Goal: Answer question/provide support

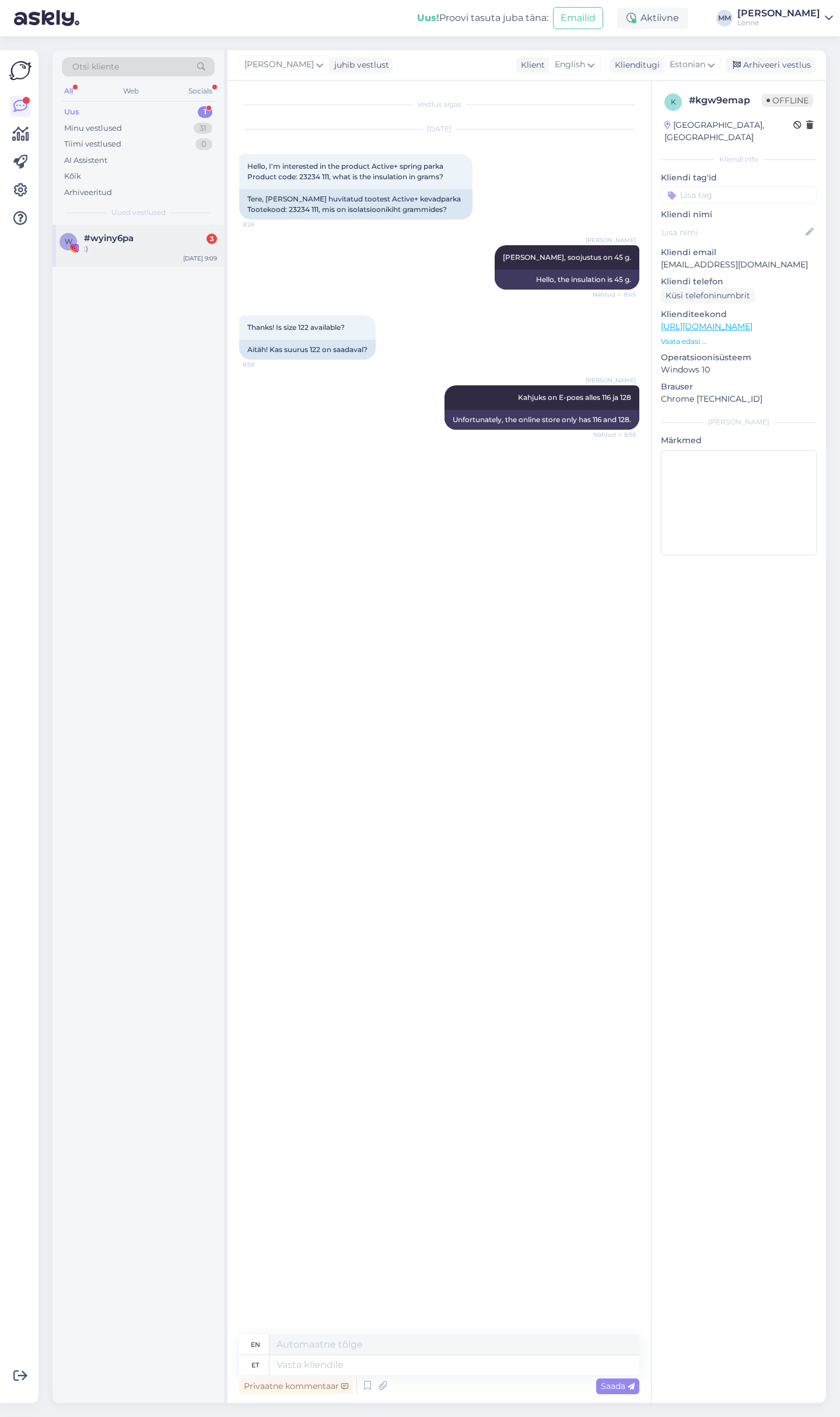
click at [143, 243] on div ":)" at bounding box center [150, 249] width 133 height 10
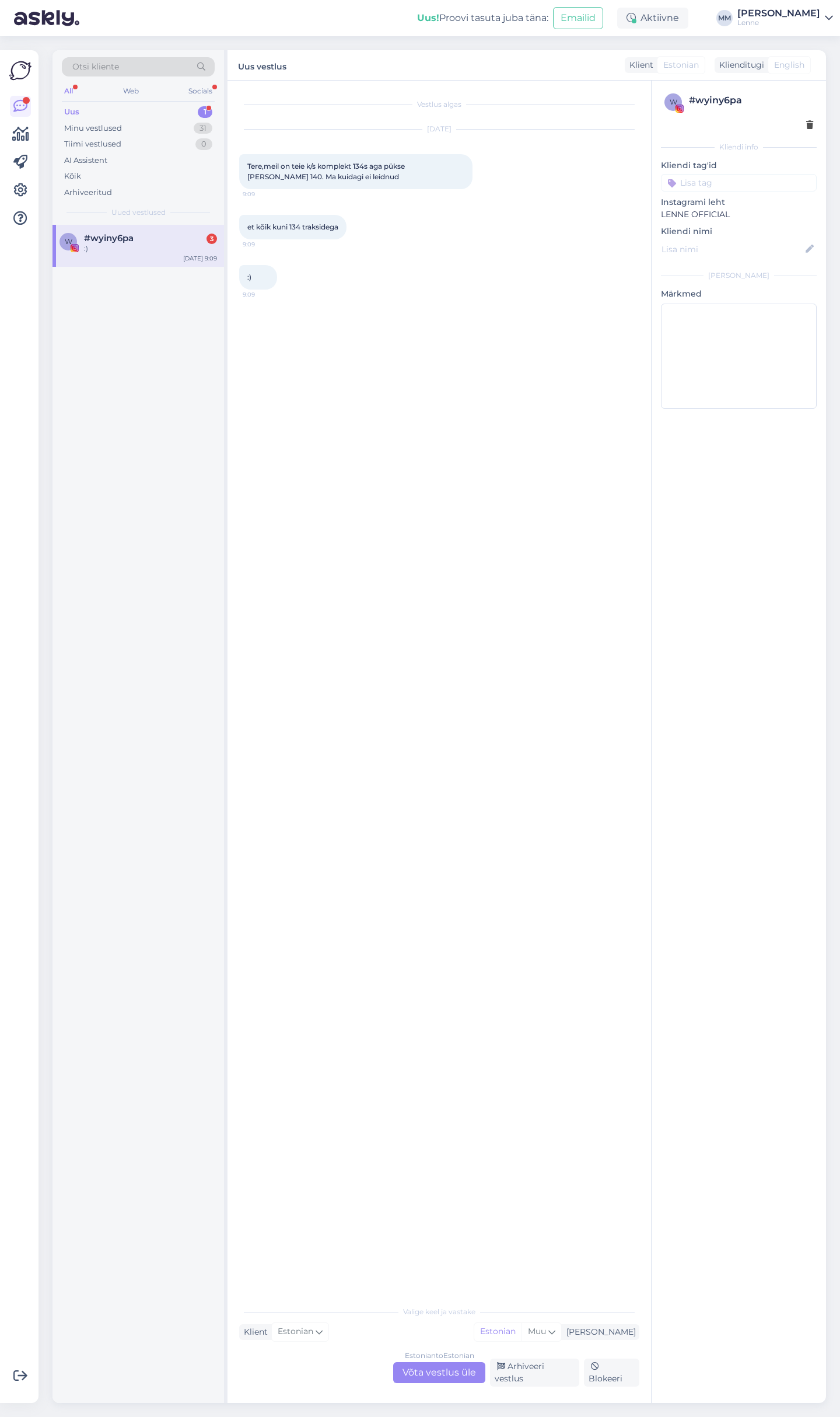
click at [441, 1375] on div "Estonian to Estonian Võta vestlus üle" at bounding box center [439, 1372] width 92 height 21
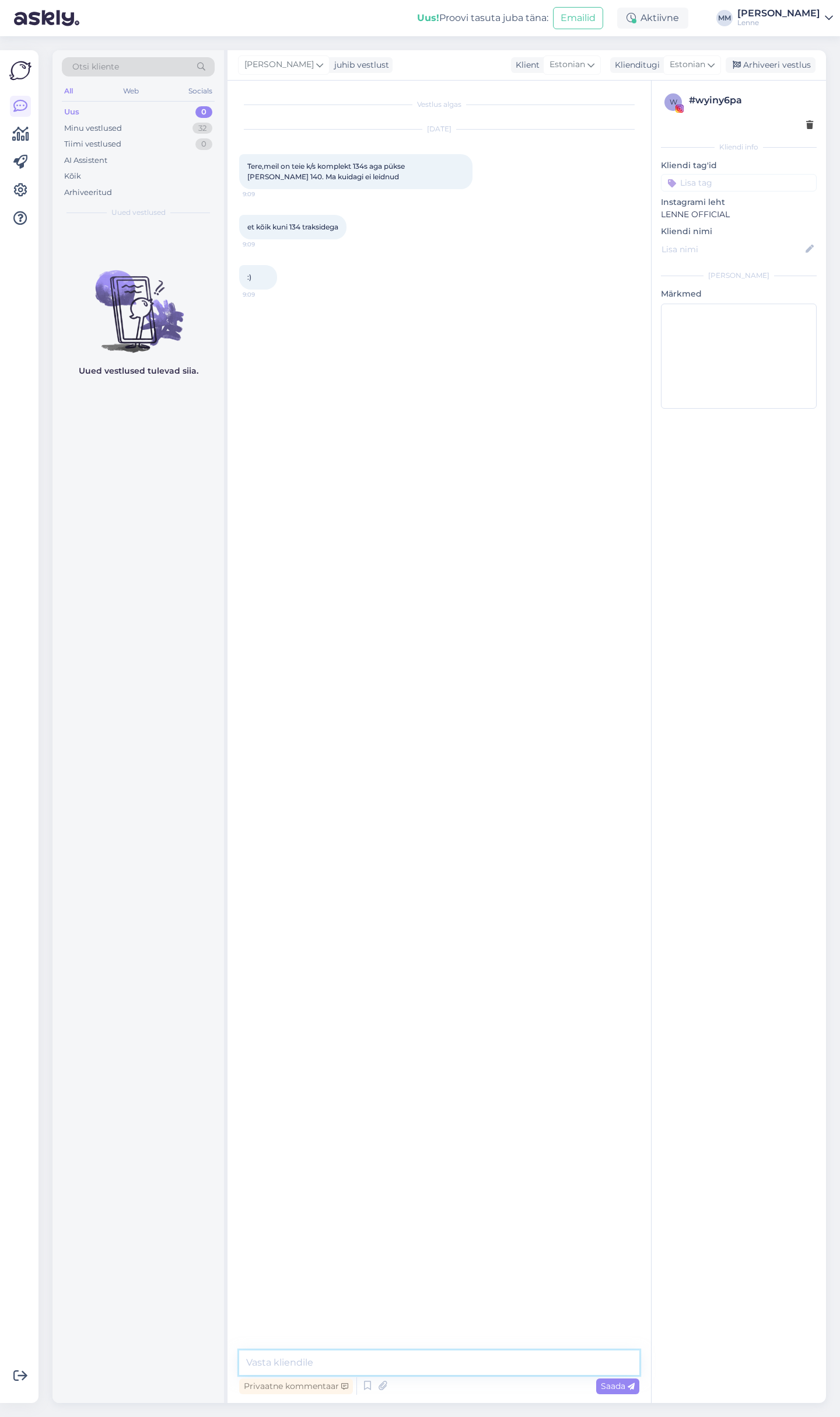
click at [398, 1363] on textarea at bounding box center [440, 1362] width 400 height 24
type textarea "tere, kahjuks traksipüksid lõppevad suurusega 134."
drag, startPoint x: 487, startPoint y: 1362, endPoint x: 254, endPoint y: 1350, distance: 233.3
click at [239, 1358] on textarea "tere, kahjuks traksipüksid lõppevad suurusega 134." at bounding box center [440, 1362] width 400 height 24
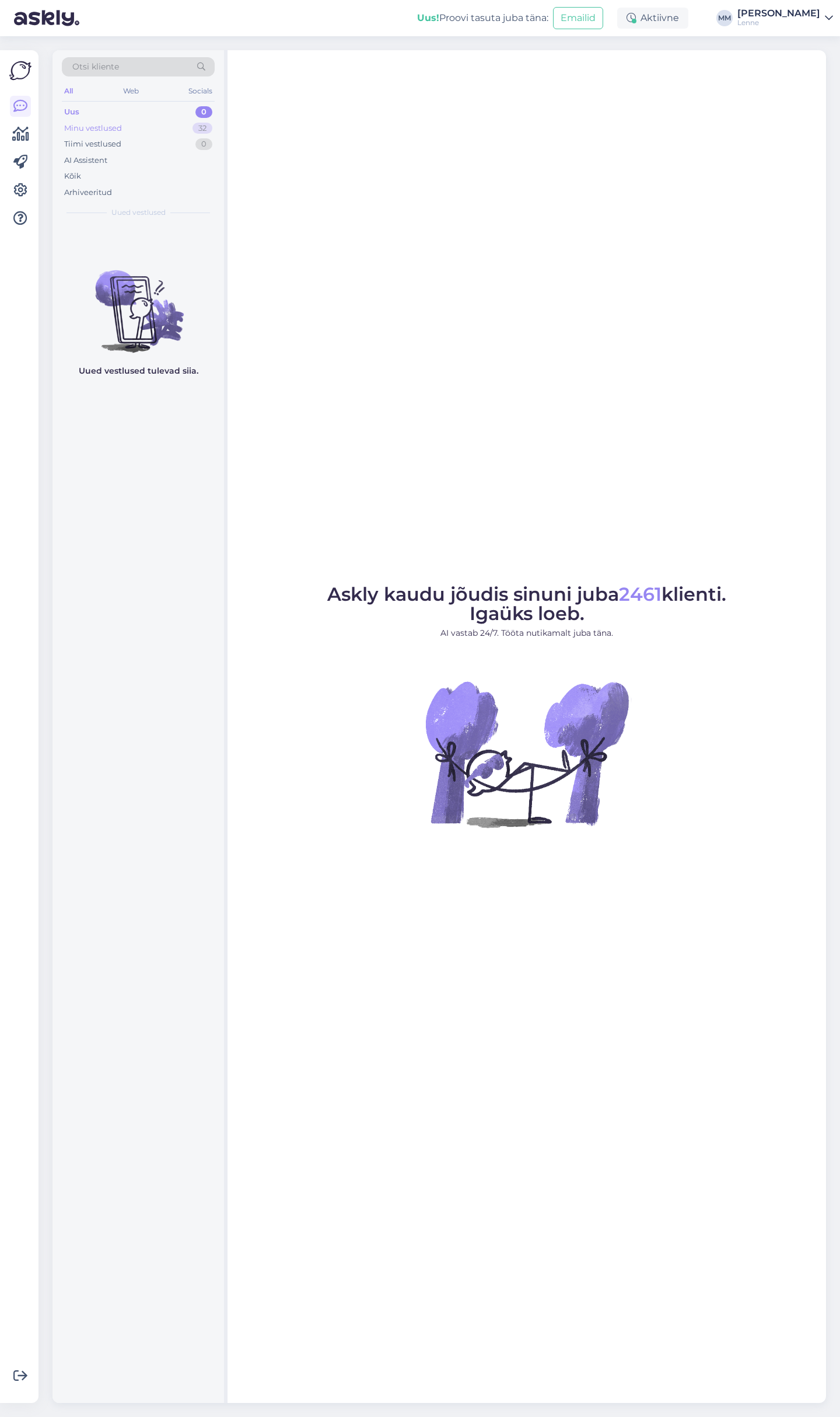
click at [127, 126] on div "Minu vestlused 32" at bounding box center [139, 128] width 153 height 16
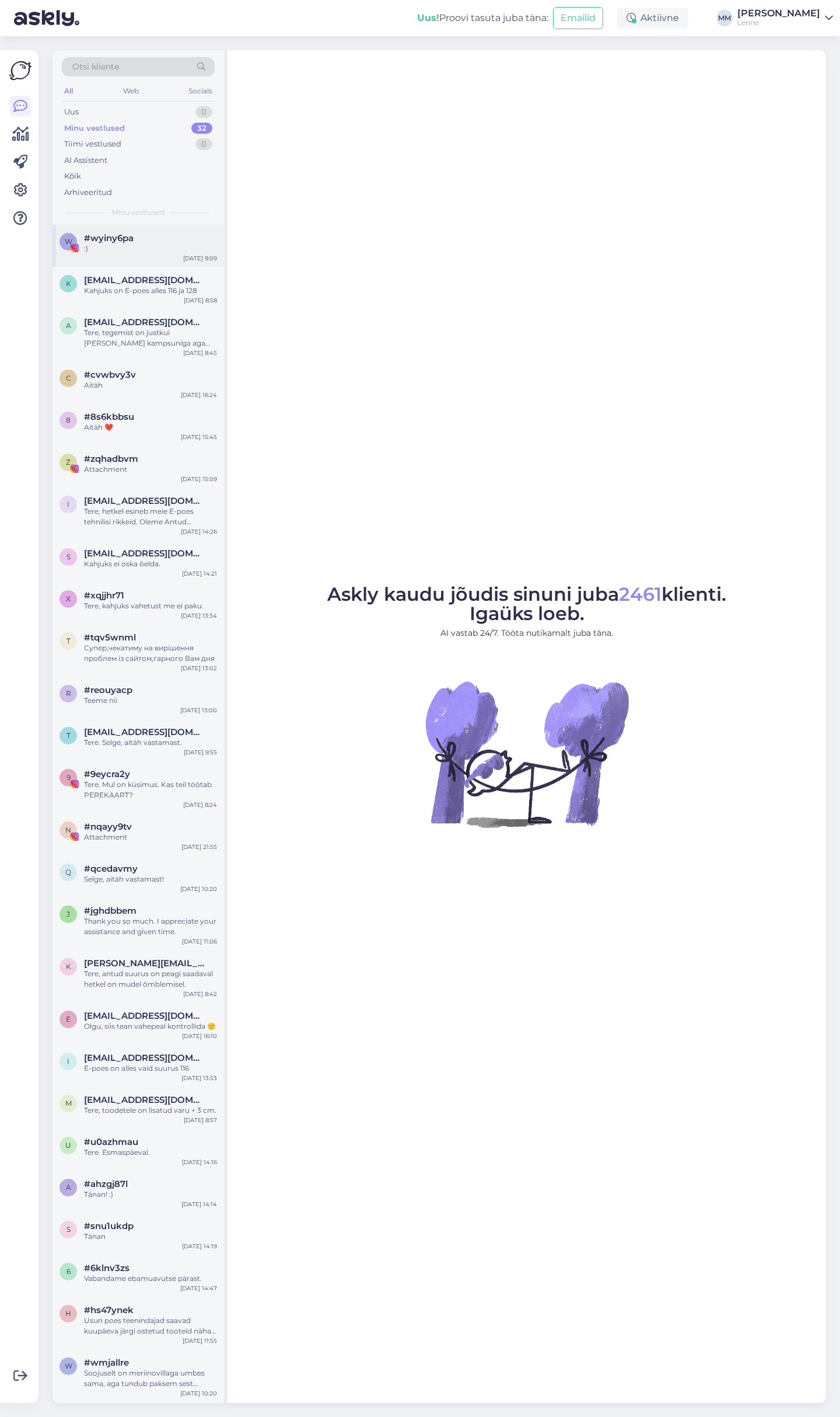
click at [165, 251] on div ":)" at bounding box center [150, 249] width 133 height 10
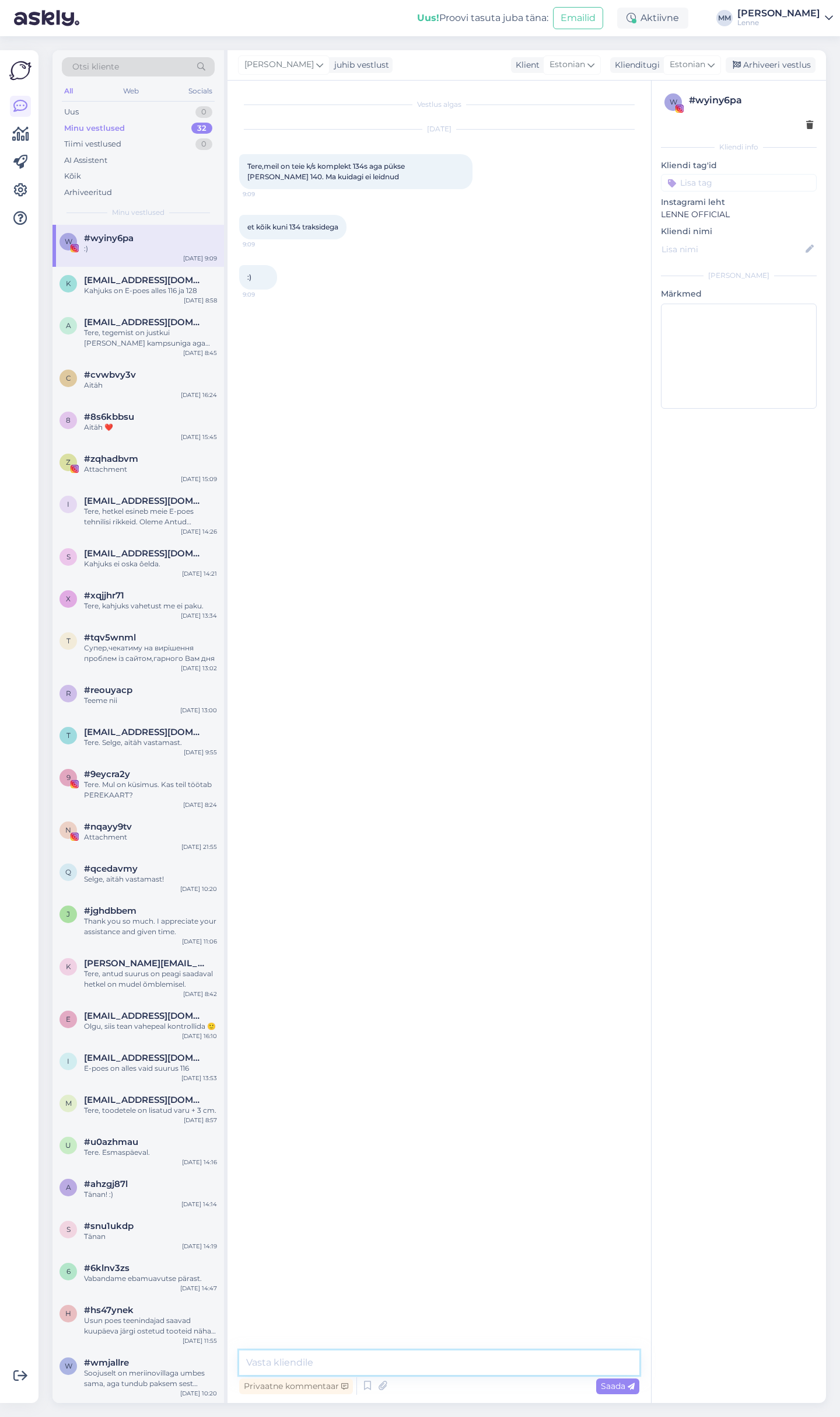
click at [427, 1359] on textarea at bounding box center [440, 1362] width 400 height 24
paste textarea "tere, kahjuks traksipüksid lõppevad suurusega 134."
type textarea "tere, kahjuks traksipüksid lõppevad suurusega 134."
click at [609, 1383] on span "Saada" at bounding box center [618, 1386] width 34 height 10
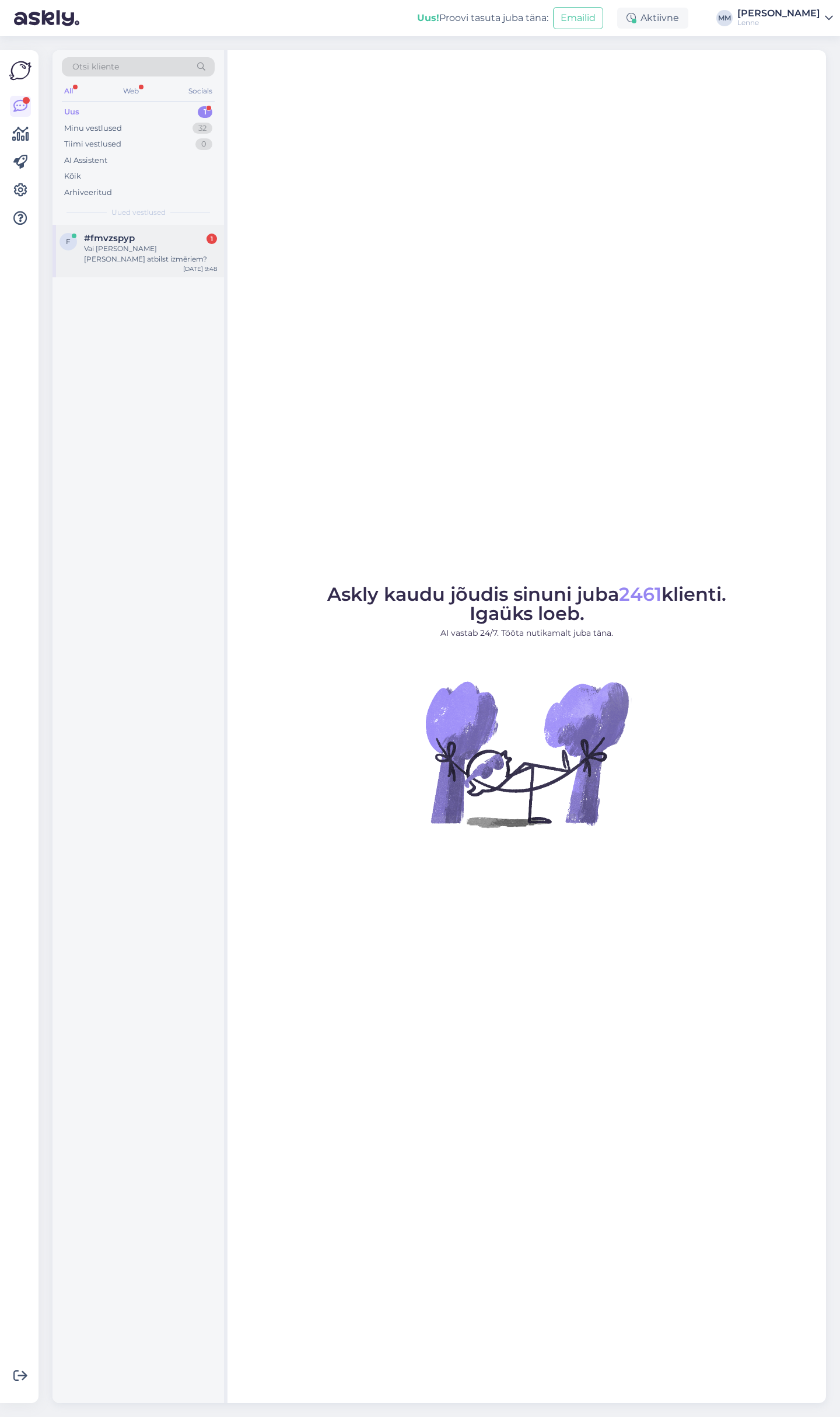
click at [143, 236] on div "#fmvzspyp 1" at bounding box center [150, 238] width 133 height 10
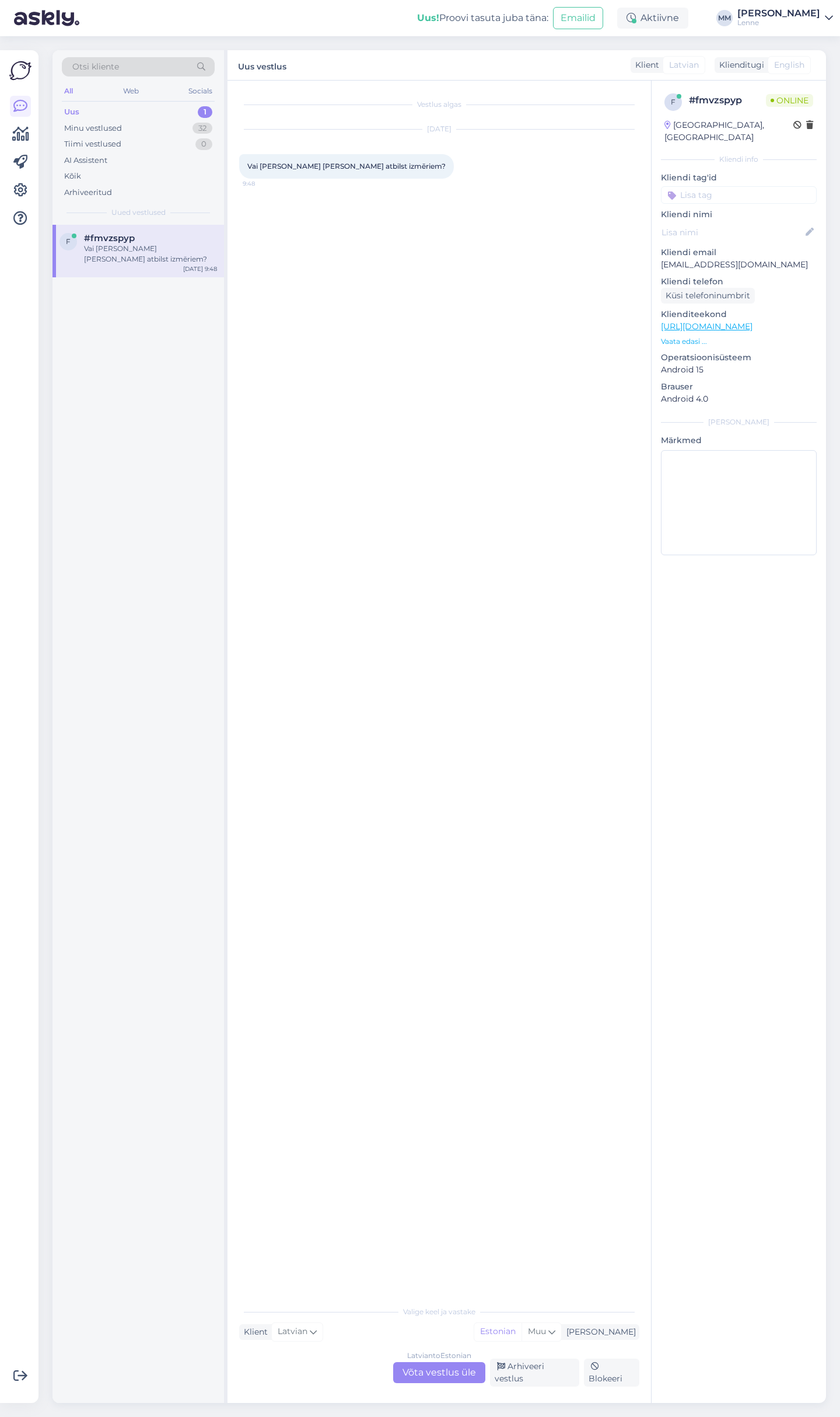
click at [429, 1378] on div "Latvian to Estonian Võta vestlus üle" at bounding box center [439, 1372] width 92 height 21
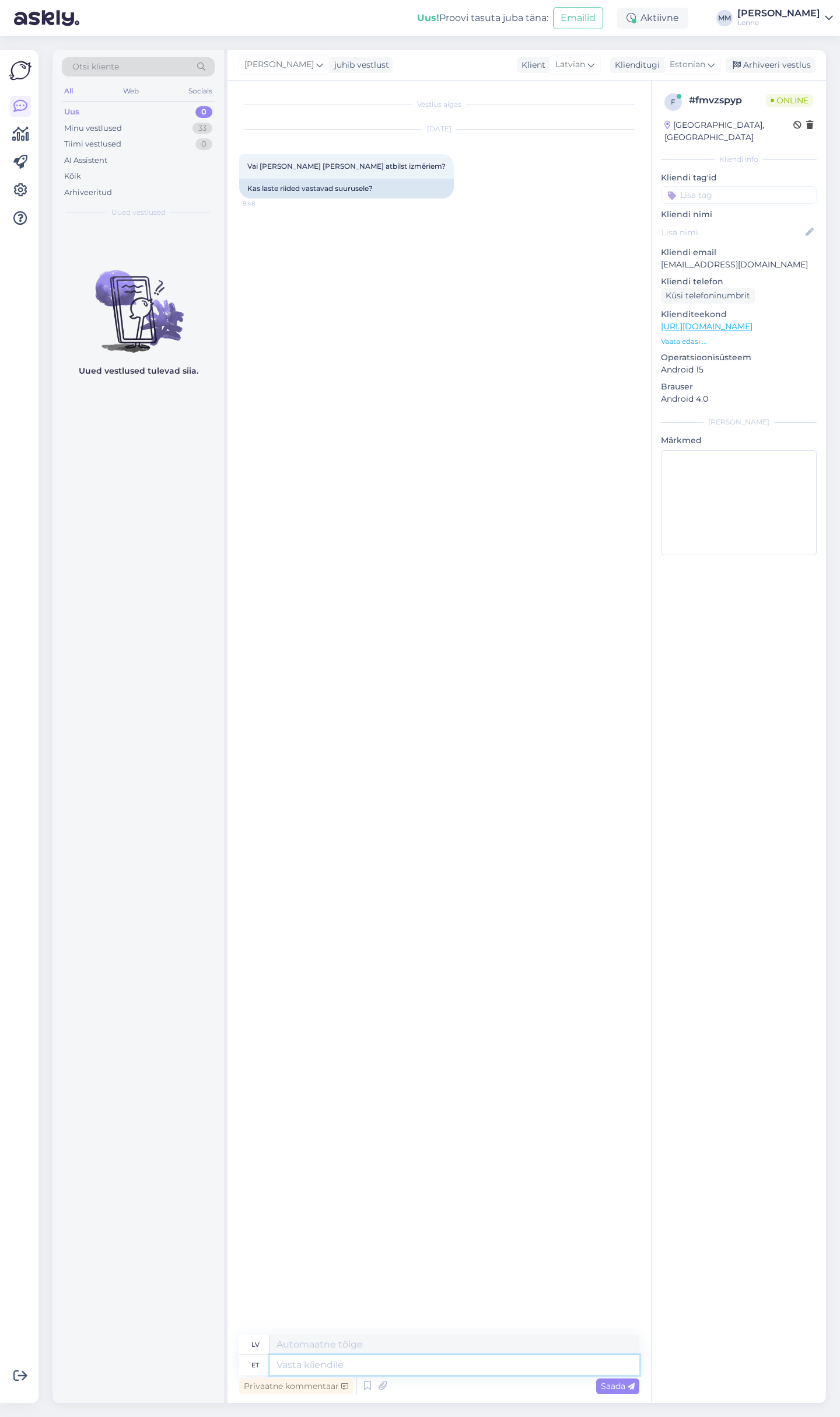
click at [390, 1369] on textarea at bounding box center [454, 1365] width 370 height 20
type textarea "Tere,"
type textarea "Sveiki,"
type textarea "Tere, Lenne t"
type textarea "Sveika, Lenne"
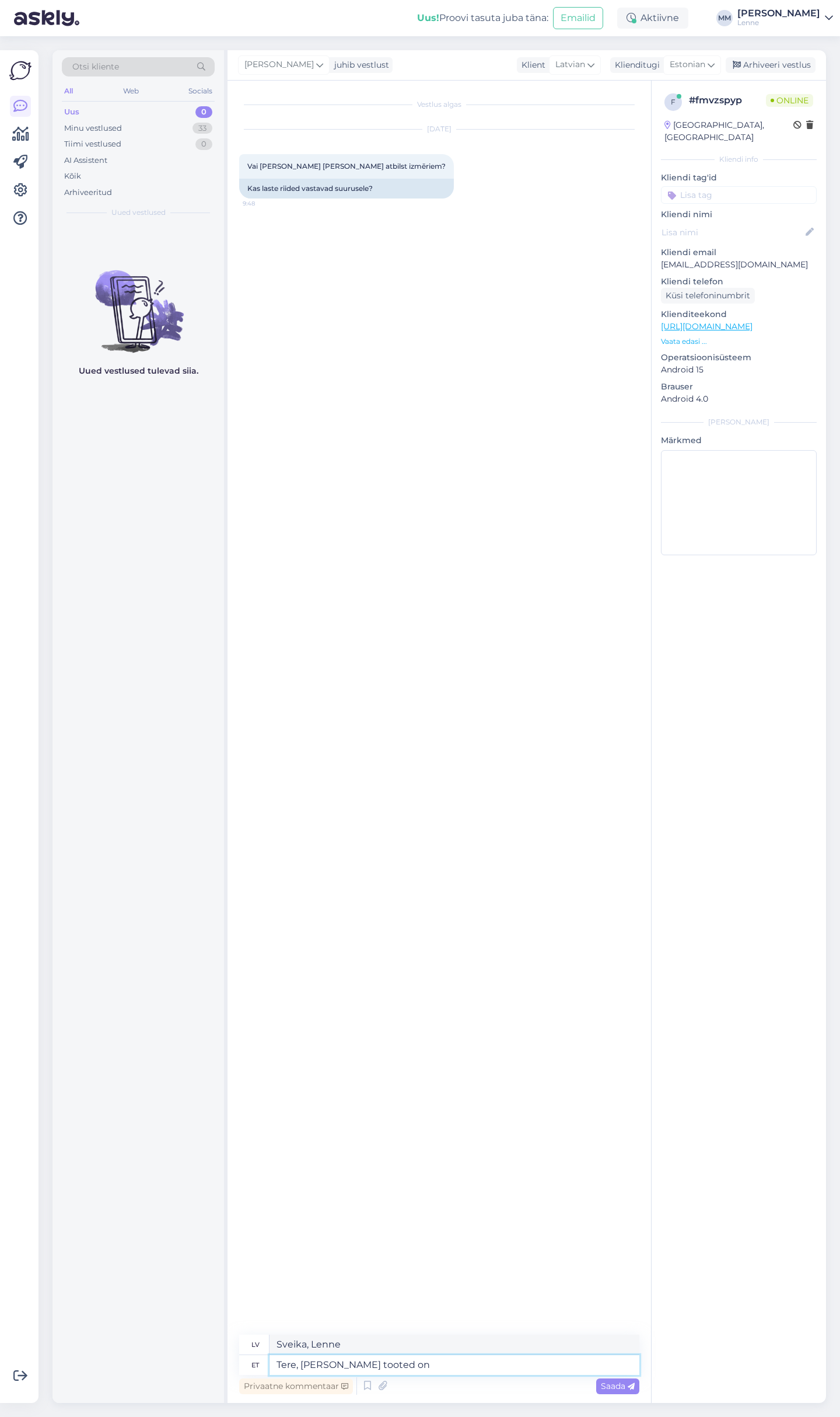
type textarea "Tere, Lenne tooted on l"
type textarea "Sveiki, Lenne produkti"
type textarea "Tere, Lenne tooted on lap"
type textarea "Sveiki, Lenne produkti ir"
type textarea "Tere, Lenne tooted on lapse pi"
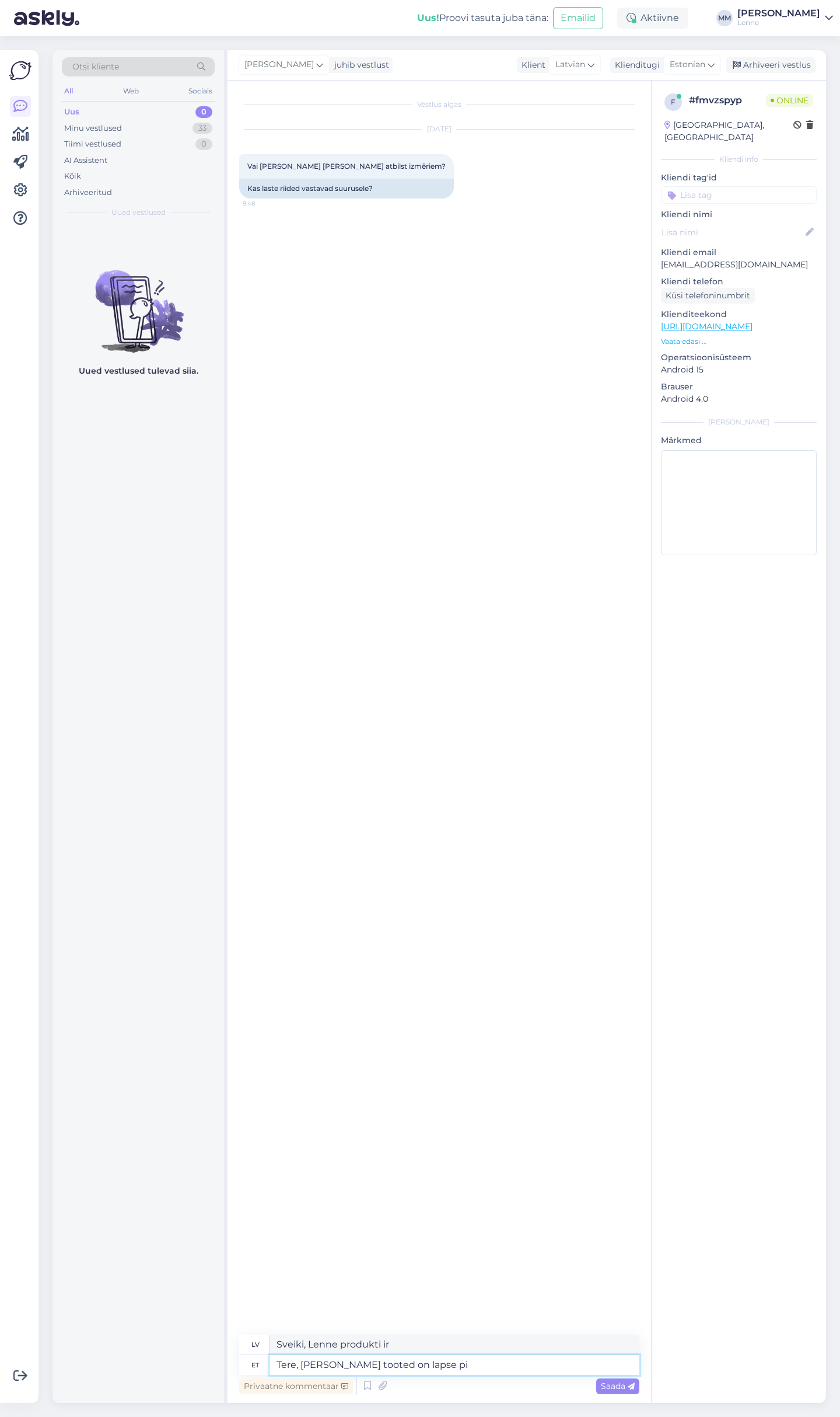
type textarea "Sveiki, Lenne produkti ir paredzēti bērniem."
type textarea "Tere, Lenne tooted on lapse pikkse j"
type textarea "Sveiki, Lenne produkti ir paredzēti bērnu apģērbam."
type textarea "Tere, Lenne tooted on lapse pikkse järgi j"
type textarea "Sveiki, Lenne produkti ir pielāgoti bērna augumam."
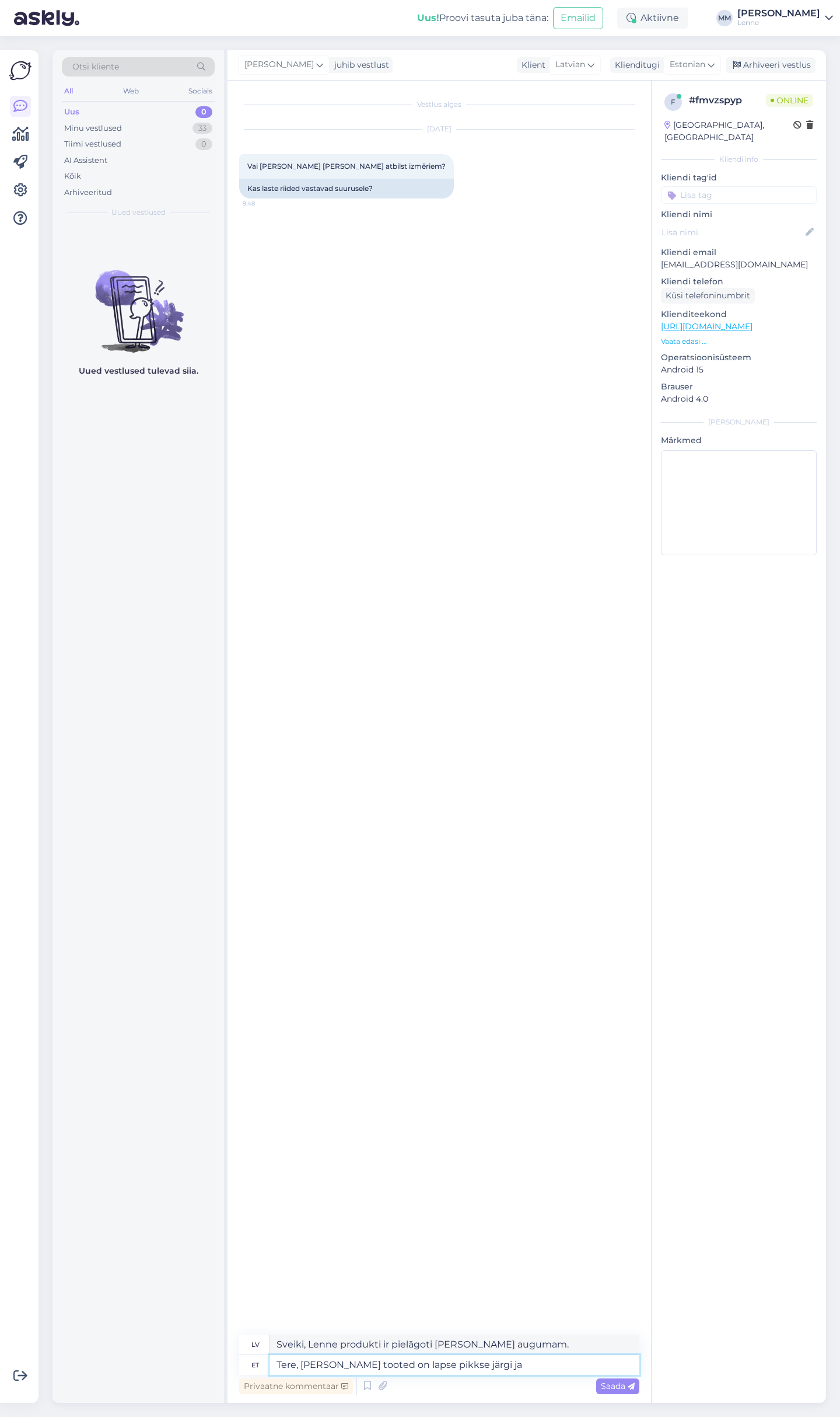
type textarea "Tere, Lenne tooted on lapse pikkse järgi ja l"
type textarea "Sveiki, Lenne produkti ir pielāgoti bērna augumam un"
type textarea "Tere, Lenne tooted on lapse pikkse järgi ja lisatud"
type textarea "Sveiki, Lenne produkti ir atbilstoši bērna augumam un ir iekļauti komplektā."
type textarea "Tere, Lenne tooted on lapse pikkse järgi ja lisatud on varu +"
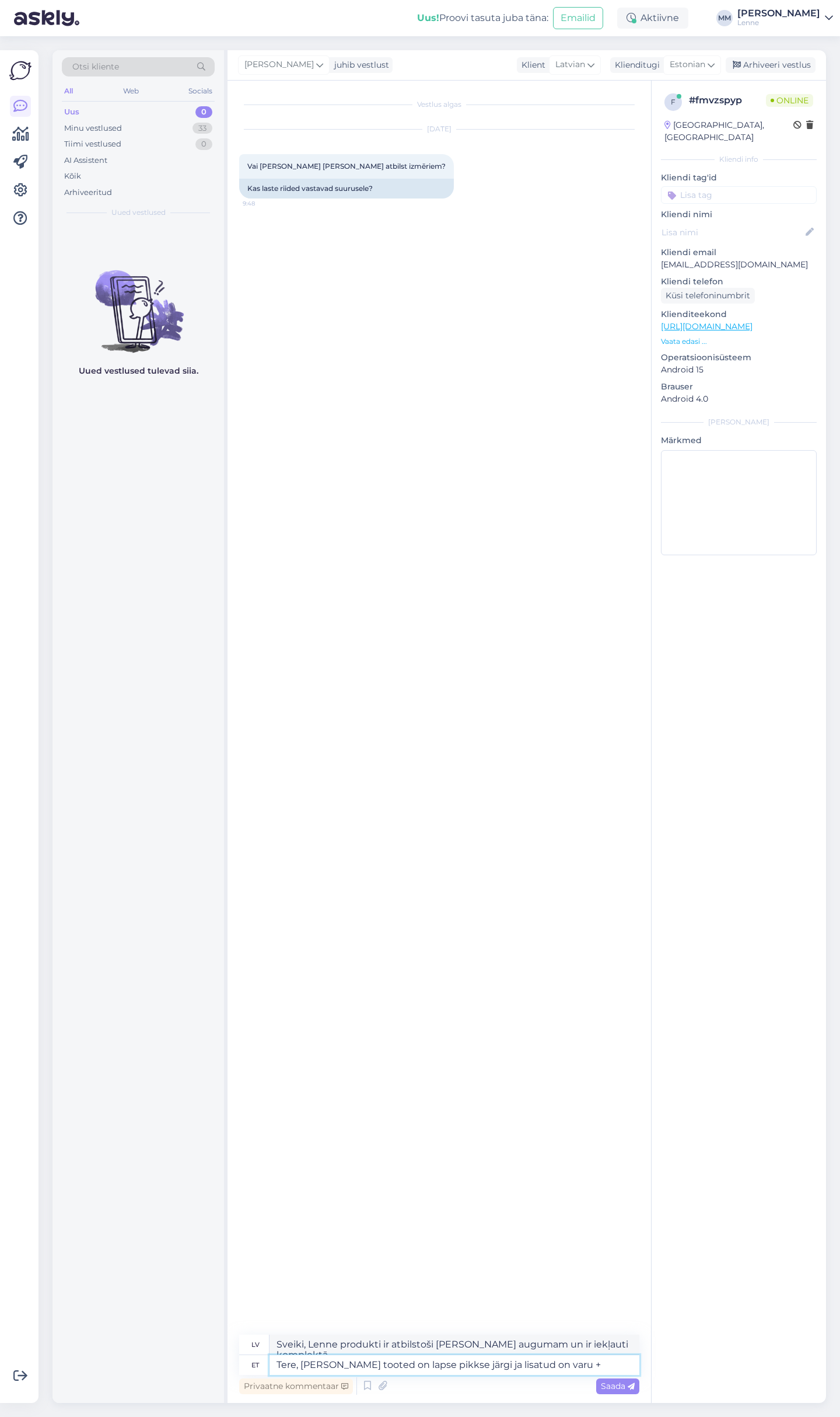
type textarea "Sveiki, Lenne produkti ir atbilstoši bērna augumam, un ir iekļauta rezerve."
type textarea "Tere, Lenne tooted on lapse pikkse järgi ja lisatud on varu + 3"
type textarea "Sveiki, Lenne produkti ir atbilstoši bērna augumam, un ir iekļauta rezerve +"
type textarea "Tere, Lenne tooted on lapse pikkse järgi ja lisatud on varu + 3cm."
type textarea "Sveiki, Lenne produkti tiek izgatavoti atbilstoši bērna augumam, un tiem ir pap…"
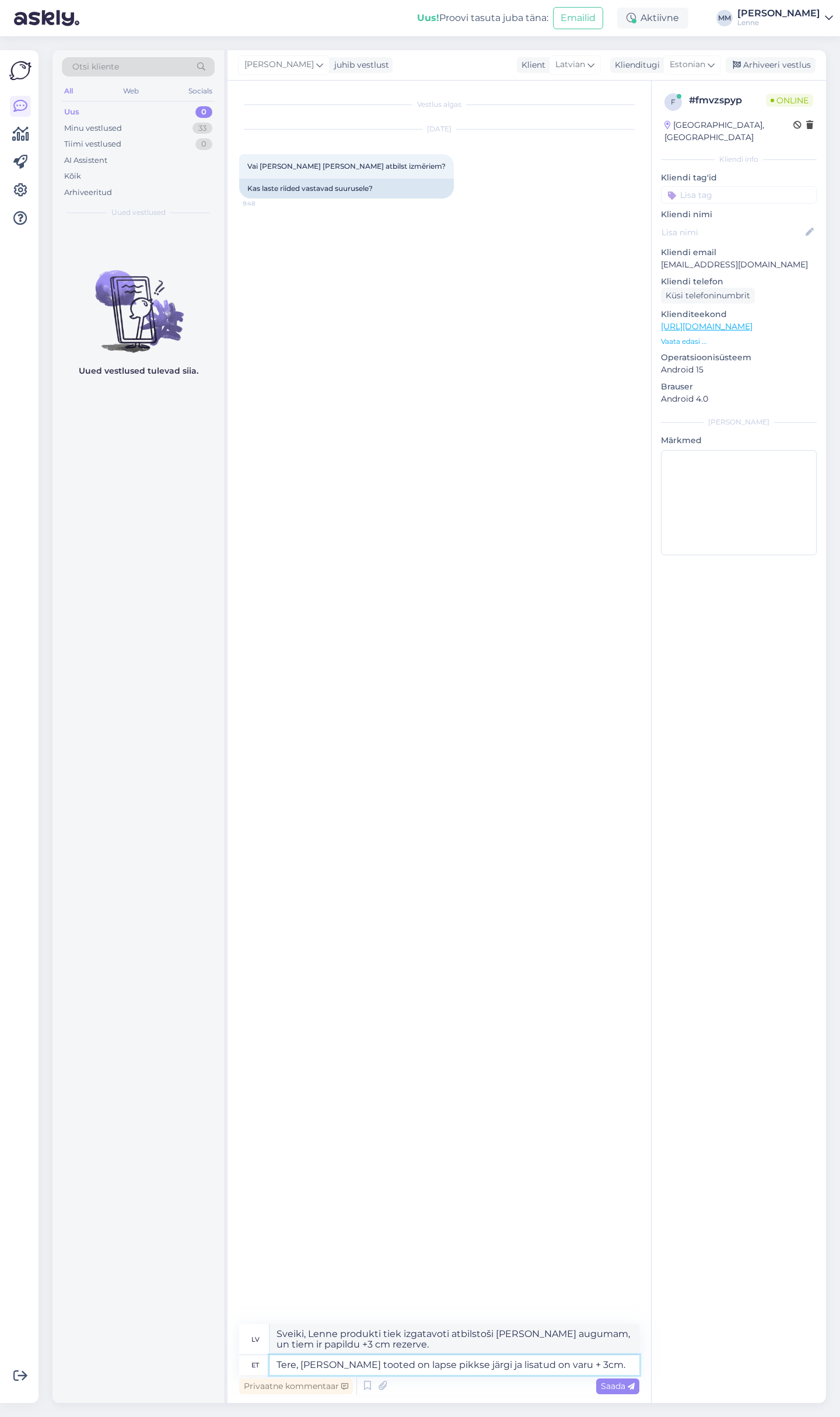
click at [428, 1359] on textarea "Tere, Lenne tooted on lapse pikkse järgi ja lisatud on varu + 3cm." at bounding box center [454, 1365] width 370 height 20
type textarea "Tere, Lenne tooted on lapse pikkuse järgi ja lisatud on varu + 3cm."
click at [626, 1385] on span "Saada" at bounding box center [618, 1386] width 34 height 10
click at [620, 1382] on span "Saada" at bounding box center [618, 1386] width 34 height 10
click at [581, 1367] on textarea "Tere, Lenne tooted on lapse pikkuse järgi ja lisatud on varu + 3cm." at bounding box center [454, 1365] width 370 height 20
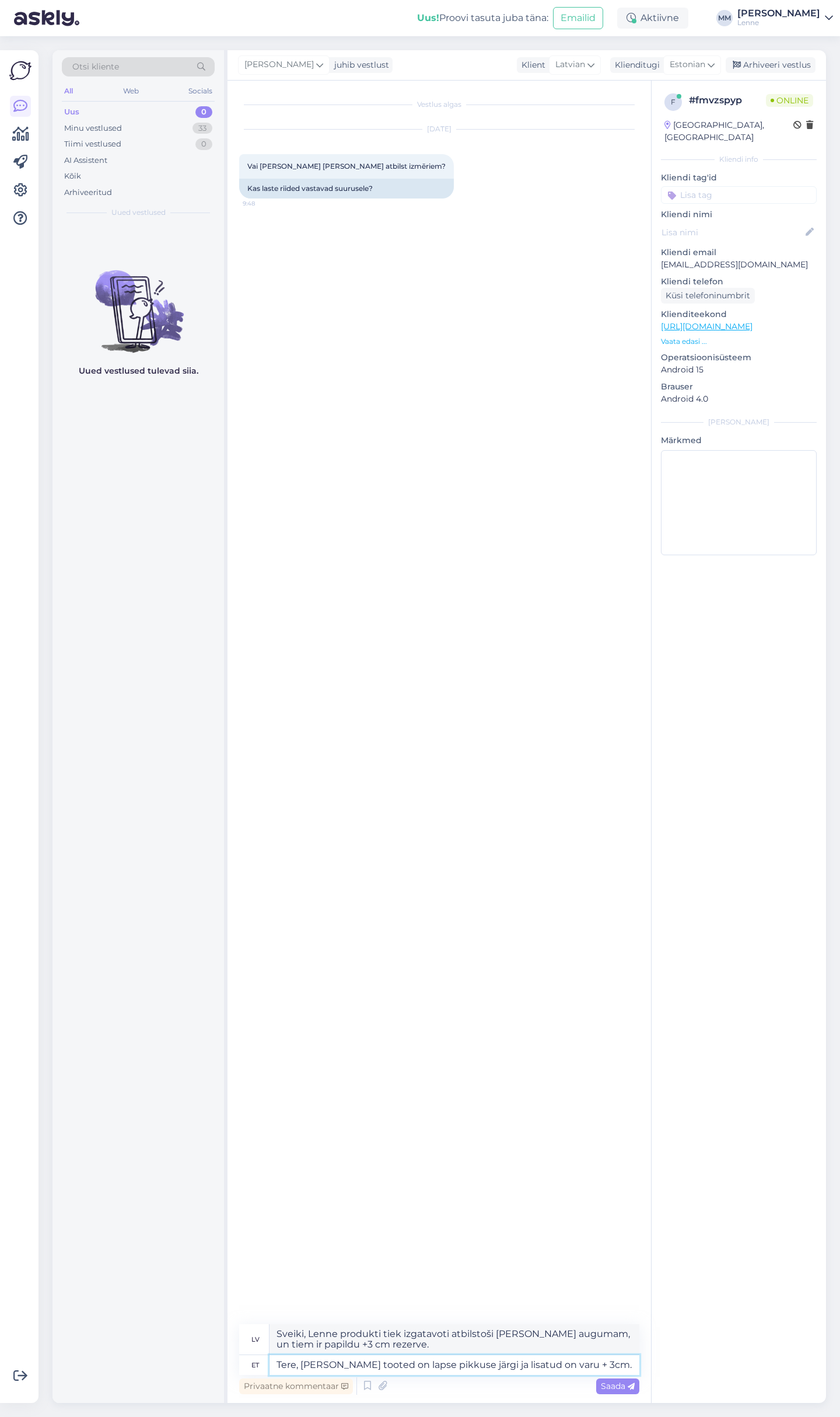
type textarea "Sveiki, Lenne produkti ir pielāgoti bērna augumam, un ir pievienota + 3 cm reze…"
